Goal: Information Seeking & Learning: Learn about a topic

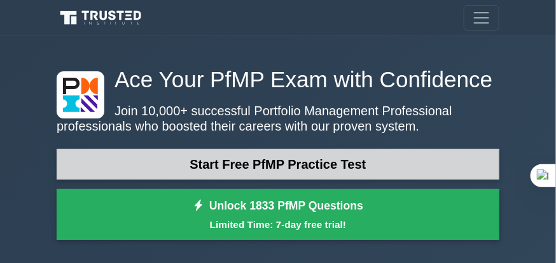
click at [295, 165] on link "Start Free PfMP Practice Test" at bounding box center [278, 164] width 443 height 31
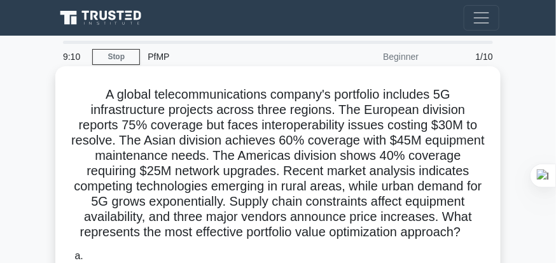
click at [180, 142] on h5 "A global telecommunications company's portfolio includes 5G infrastructure proj…" at bounding box center [278, 164] width 415 height 154
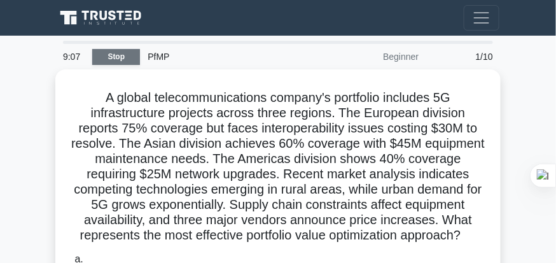
click at [116, 55] on link "Stop" at bounding box center [116, 57] width 48 height 16
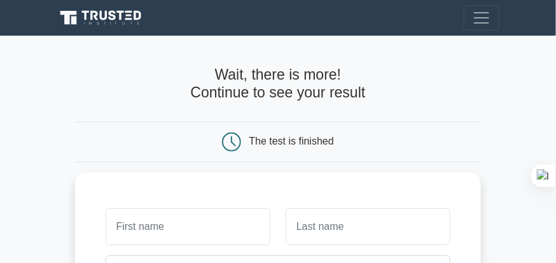
click at [167, 113] on form "Wait, there is more! Continue to see your result The test is finished and the" at bounding box center [278, 263] width 407 height 395
